Goal: Check status: Check status

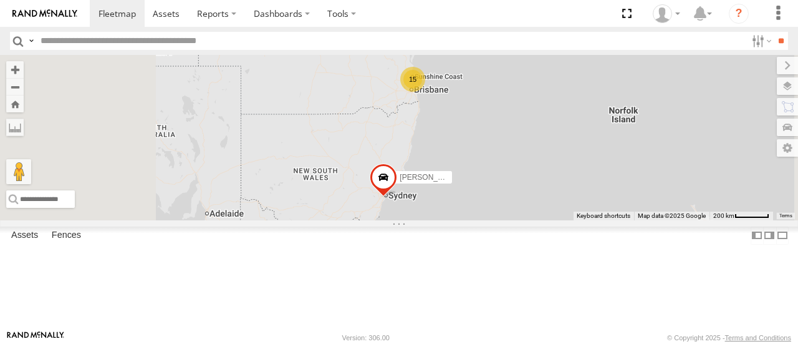
click at [425, 92] on div "15" at bounding box center [412, 79] width 25 height 25
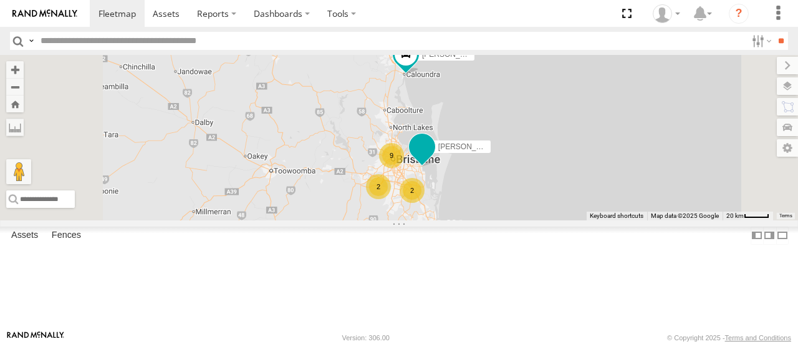
click at [436, 166] on span at bounding box center [421, 150] width 27 height 34
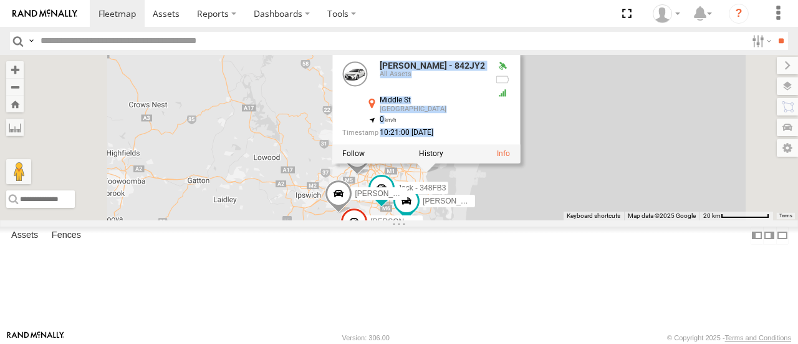
click at [520, 164] on div "[PERSON_NAME] - 842JY2 All Assets [GEOGRAPHIC_DATA] -27.52706 , 153.28027 0 10:…" at bounding box center [426, 108] width 188 height 112
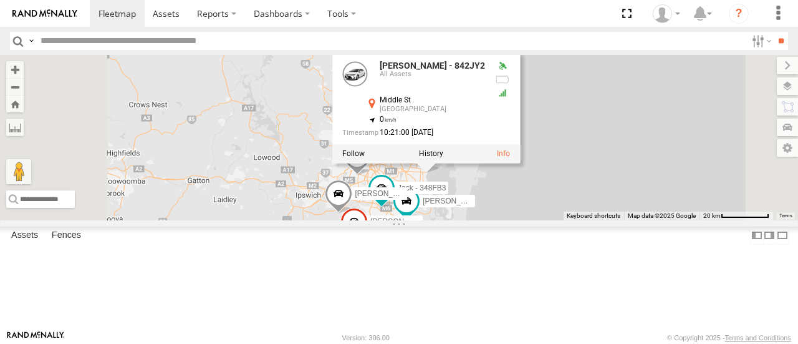
click at [520, 164] on div "[PERSON_NAME] - 842JY2 All Assets [GEOGRAPHIC_DATA] -27.52706 , 153.28027 0 10:…" at bounding box center [426, 108] width 188 height 112
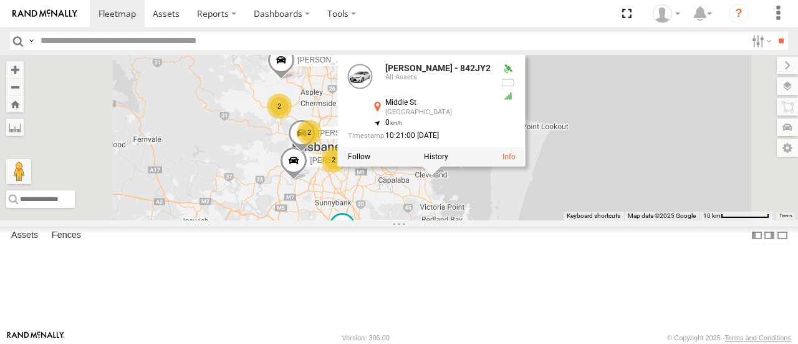
click at [526, 166] on div "[PERSON_NAME] - 842JY2 All Assets [GEOGRAPHIC_DATA] -27.52706 , 153.28027 0 10:…" at bounding box center [432, 110] width 188 height 112
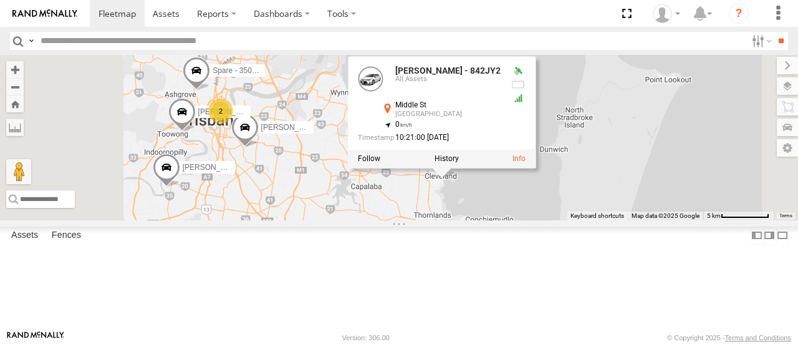
click at [582, 219] on div "[PERSON_NAME] - 571IW2 [PERSON_NAME] - 842JY2 [PERSON_NAME] - 842JY2 All Assets…" at bounding box center [399, 137] width 798 height 165
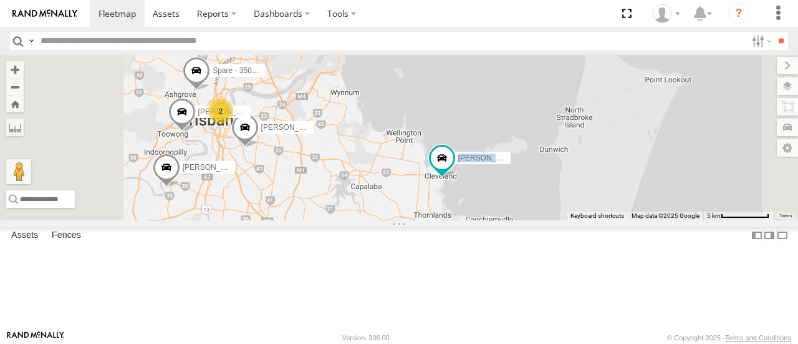
click at [582, 219] on div "[PERSON_NAME] - 571IW2 [PERSON_NAME] - 842JY2 [PERSON_NAME] B - Corolla [PERSON…" at bounding box center [399, 137] width 798 height 165
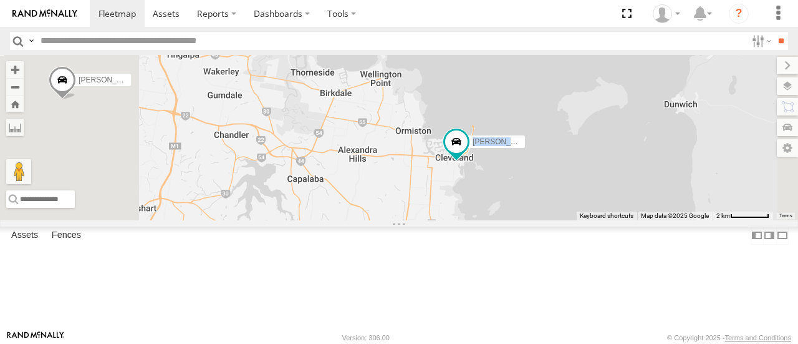
click at [585, 219] on div "[PERSON_NAME] - 571IW2 [PERSON_NAME] - 842JY2 [PERSON_NAME] B - Corolla [PERSON…" at bounding box center [399, 137] width 798 height 165
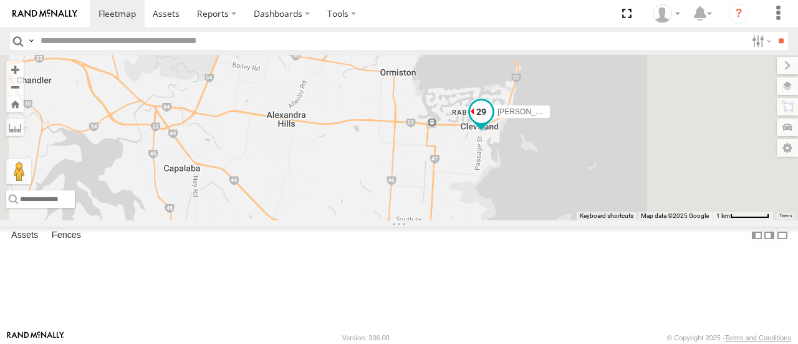
click at [495, 132] on span at bounding box center [481, 116] width 27 height 34
